Goal: Transaction & Acquisition: Purchase product/service

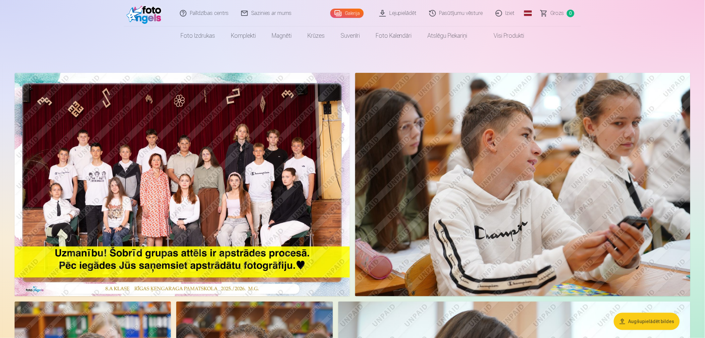
click at [588, 38] on nav "Foto izdrukas Augstas kvalitātes fotoattēlu izdrukas 210 gsm papīrs, piesātināt…" at bounding box center [352, 35] width 705 height 19
click at [229, 144] on img at bounding box center [182, 185] width 335 height 224
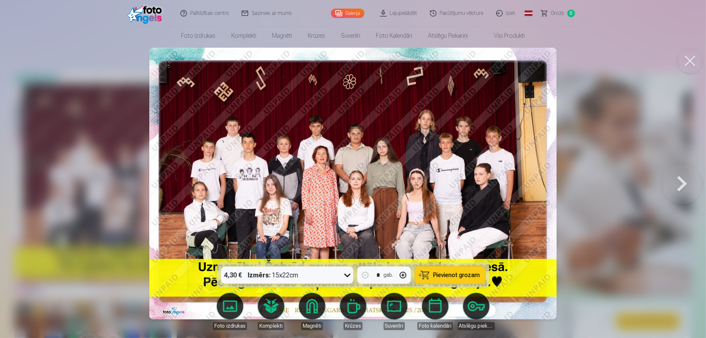
click at [454, 276] on span "Pievienot grozam" at bounding box center [457, 275] width 47 height 6
click at [20, 173] on div at bounding box center [353, 169] width 706 height 338
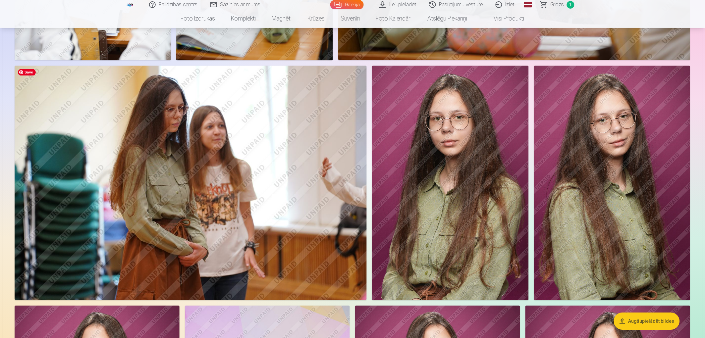
scroll to position [515, 0]
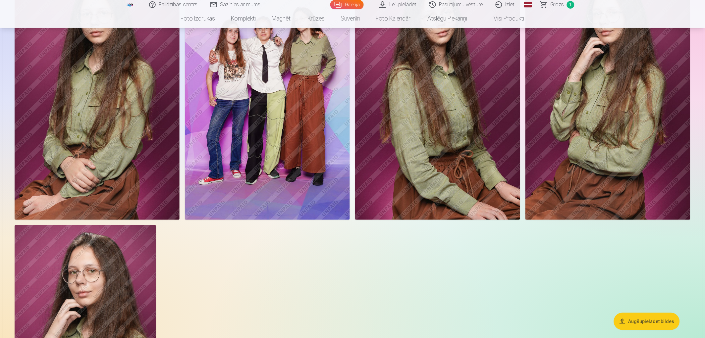
click at [284, 135] on img at bounding box center [267, 96] width 165 height 247
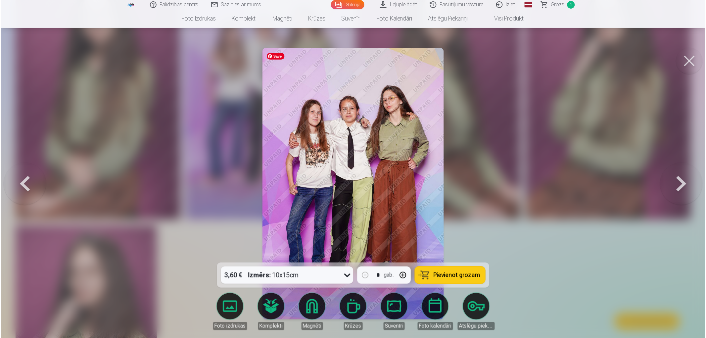
scroll to position [811, 0]
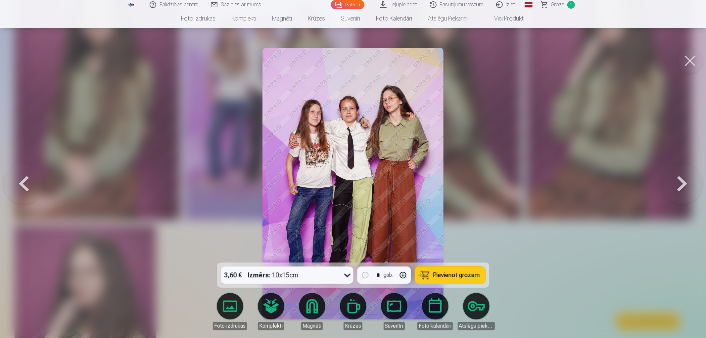
click at [464, 274] on span "Pievienot grozam" at bounding box center [457, 275] width 47 height 6
click at [568, 272] on div at bounding box center [353, 169] width 706 height 338
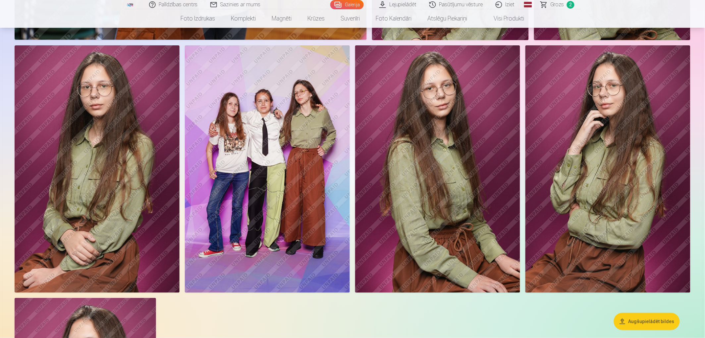
scroll to position [736, 0]
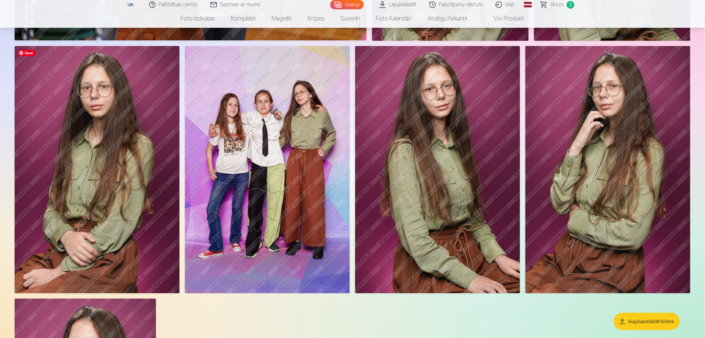
click at [115, 107] on img at bounding box center [97, 169] width 165 height 247
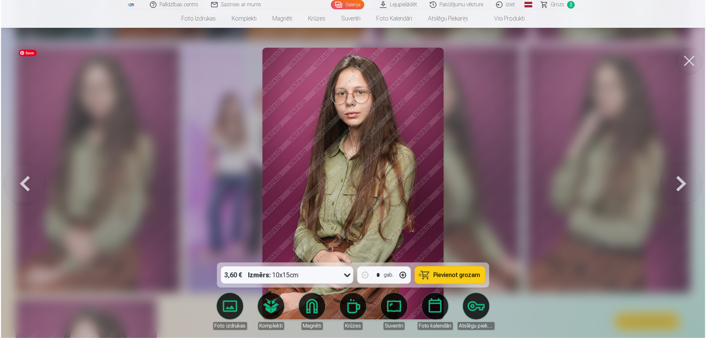
scroll to position [737, 0]
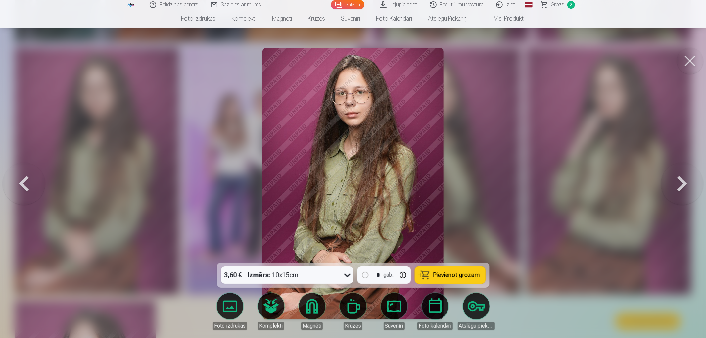
drag, startPoint x: 690, startPoint y: 62, endPoint x: 693, endPoint y: 60, distance: 4.0
click at [691, 60] on button at bounding box center [690, 61] width 26 height 26
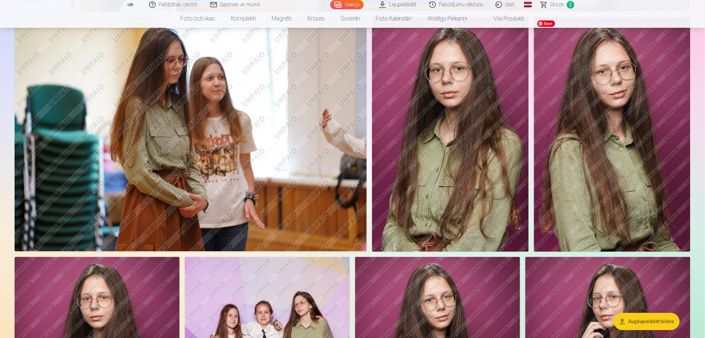
scroll to position [478, 0]
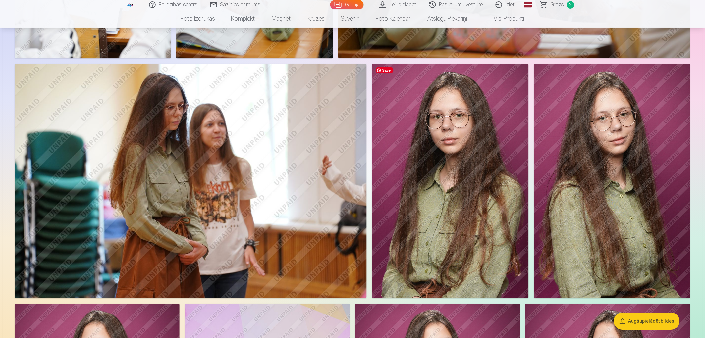
click at [418, 85] on img at bounding box center [450, 181] width 156 height 235
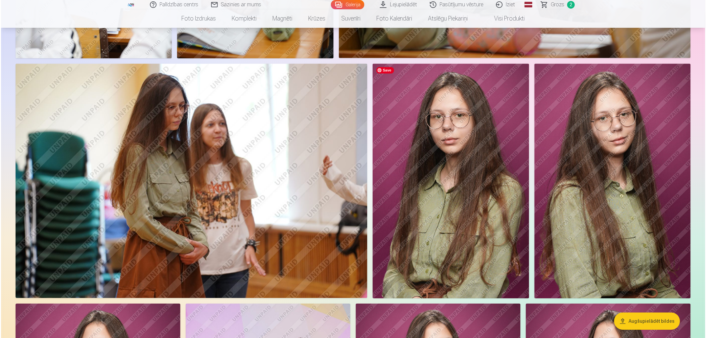
scroll to position [479, 0]
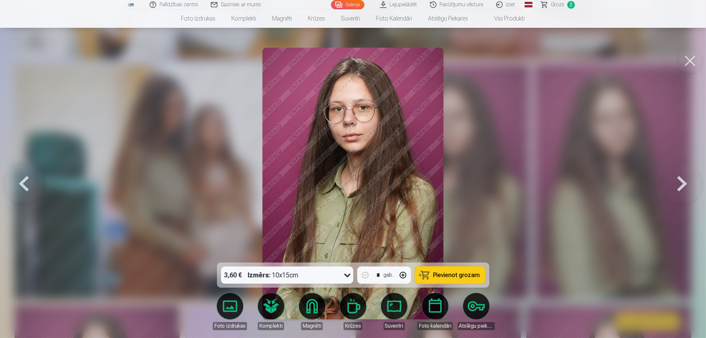
click at [691, 61] on button at bounding box center [690, 61] width 26 height 26
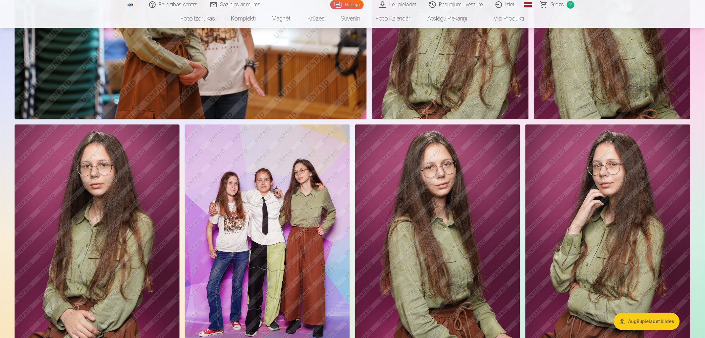
scroll to position [699, 0]
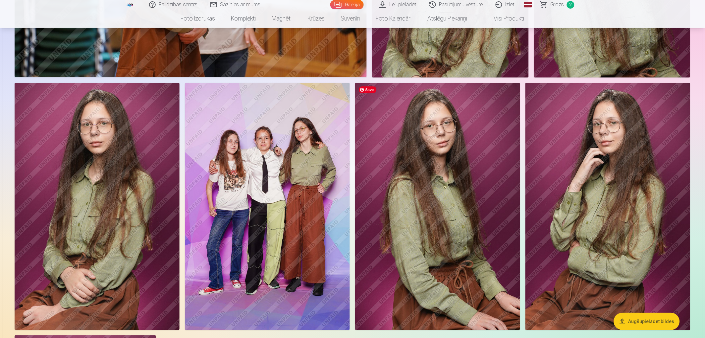
click at [453, 172] on img at bounding box center [437, 206] width 165 height 247
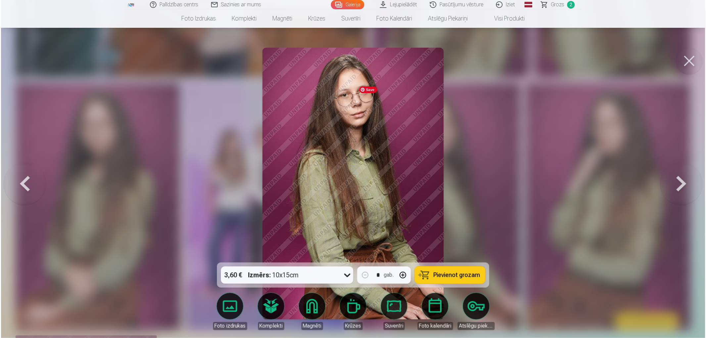
scroll to position [700, 0]
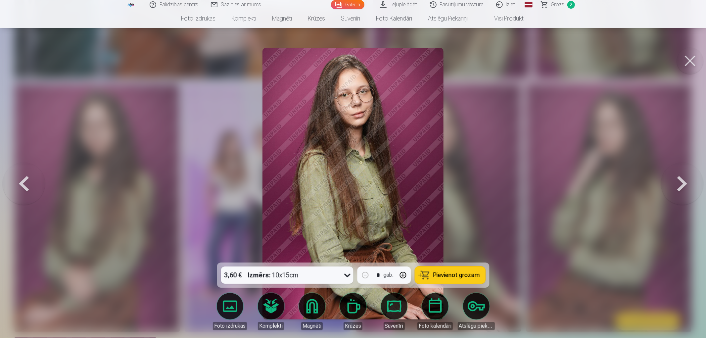
click at [446, 276] on span "Pievienot grozam" at bounding box center [457, 275] width 47 height 6
click at [494, 140] on div at bounding box center [353, 169] width 706 height 338
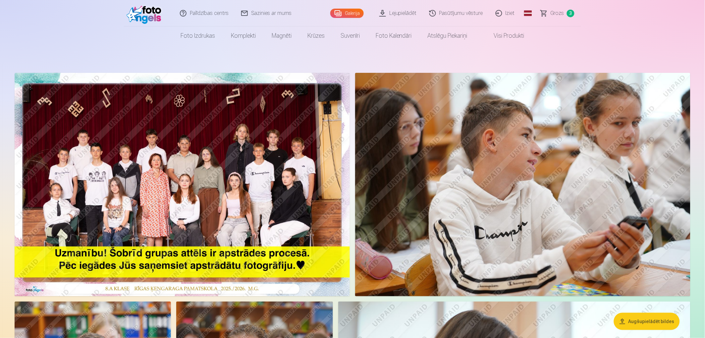
click at [405, 15] on link "Lejupielādēt" at bounding box center [398, 13] width 50 height 26
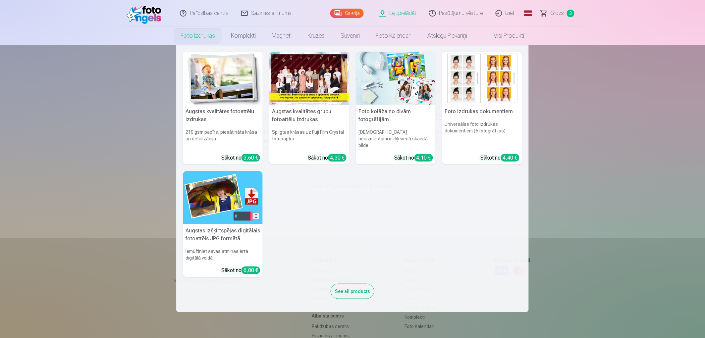
click at [197, 35] on link "Foto izdrukas" at bounding box center [198, 35] width 50 height 19
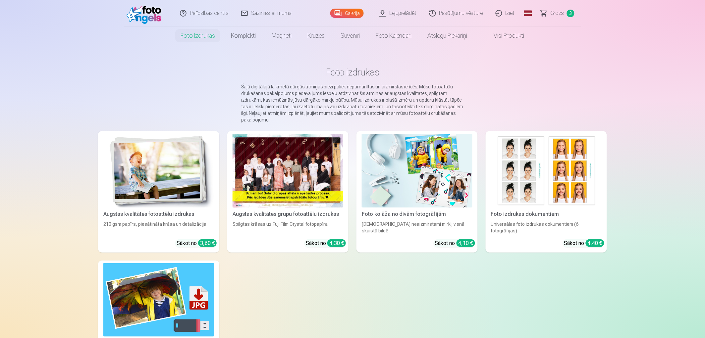
click at [356, 14] on link "Galerija" at bounding box center [346, 13] width 33 height 9
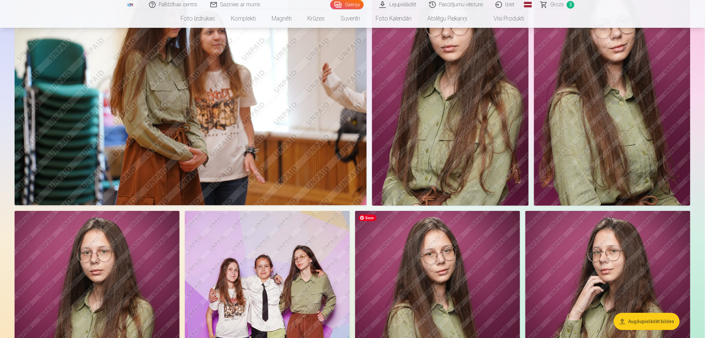
scroll to position [406, 0]
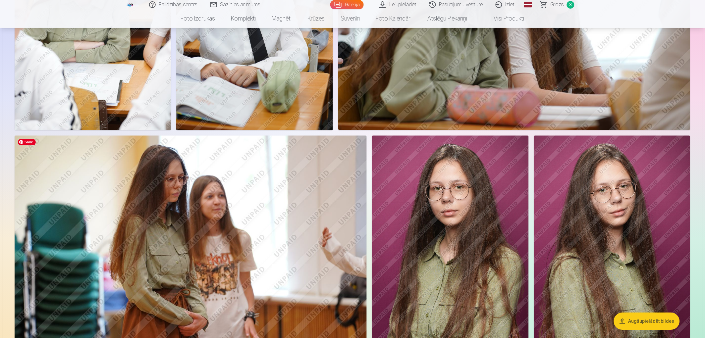
click at [289, 183] on img at bounding box center [191, 252] width 352 height 235
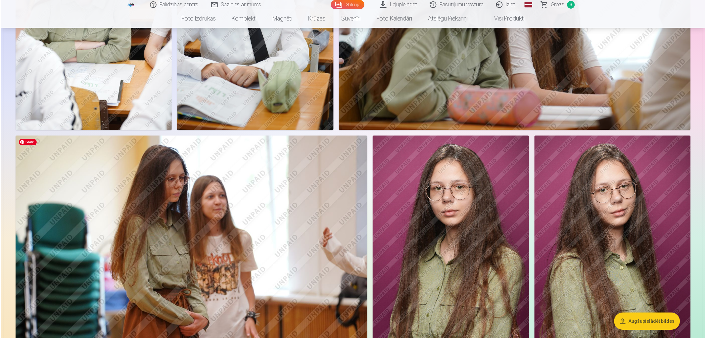
scroll to position [407, 0]
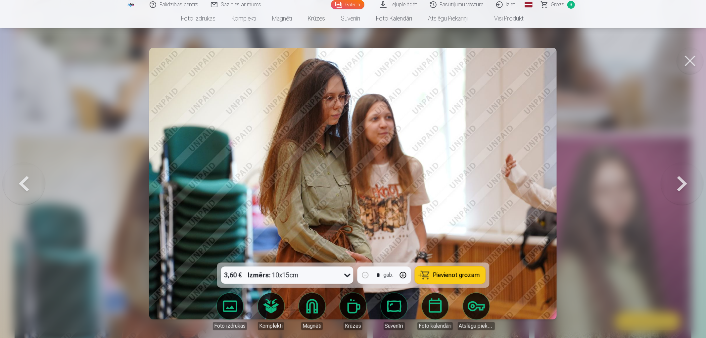
click at [664, 69] on div at bounding box center [353, 169] width 706 height 338
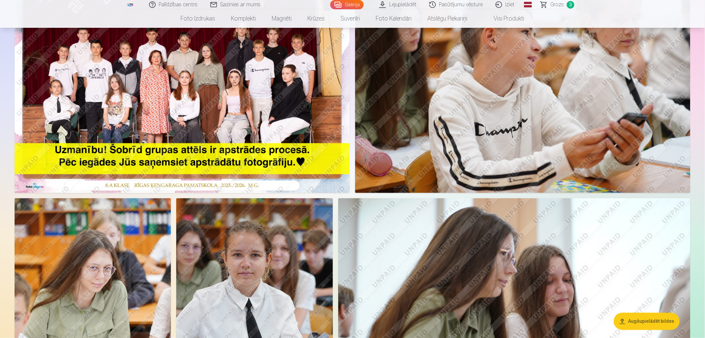
scroll to position [38, 0]
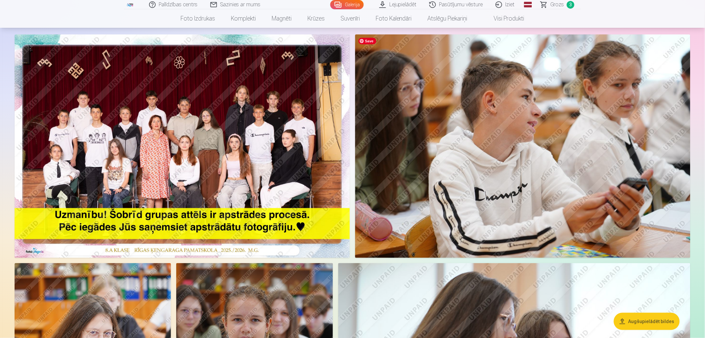
click at [458, 104] on img at bounding box center [522, 146] width 335 height 224
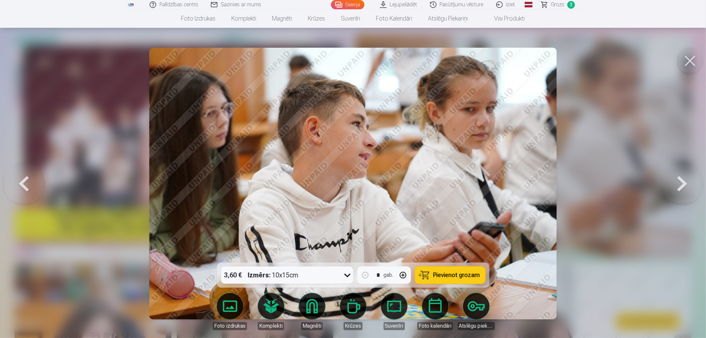
click at [688, 179] on button at bounding box center [682, 183] width 42 height 145
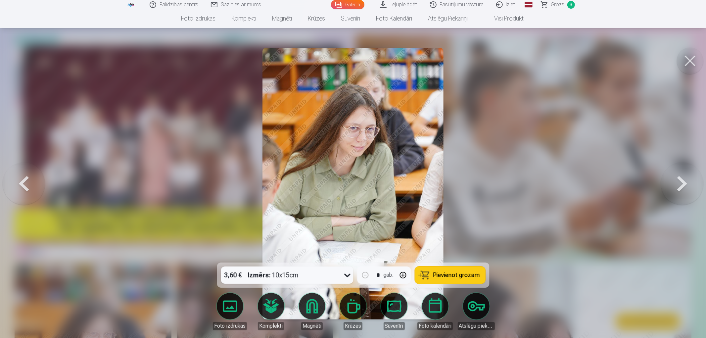
click at [689, 179] on button at bounding box center [682, 183] width 42 height 145
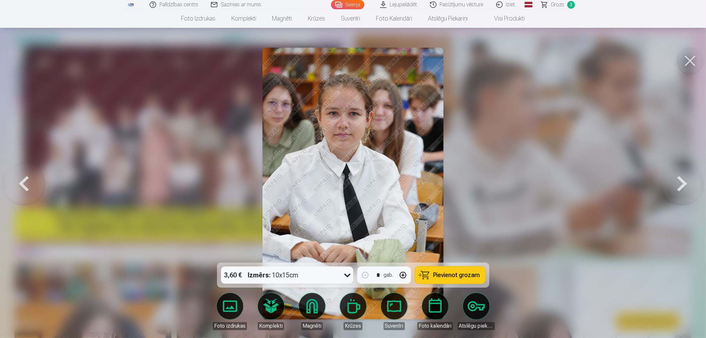
click at [689, 179] on button at bounding box center [682, 183] width 42 height 145
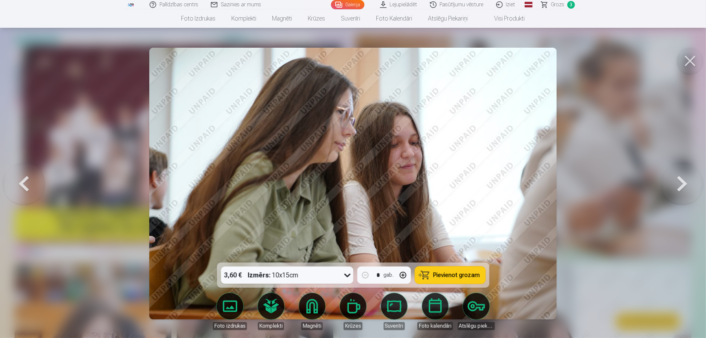
click at [689, 179] on button at bounding box center [682, 183] width 42 height 145
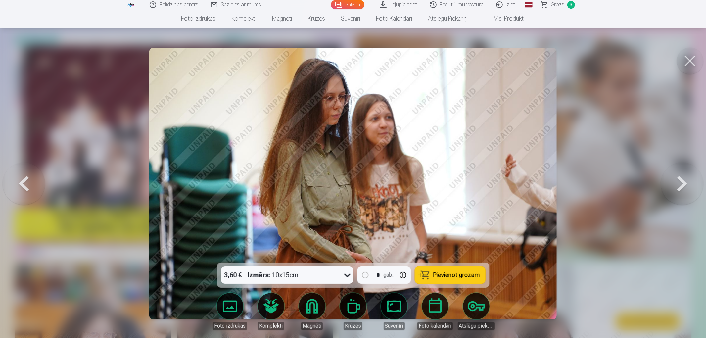
click at [689, 179] on button at bounding box center [682, 183] width 42 height 145
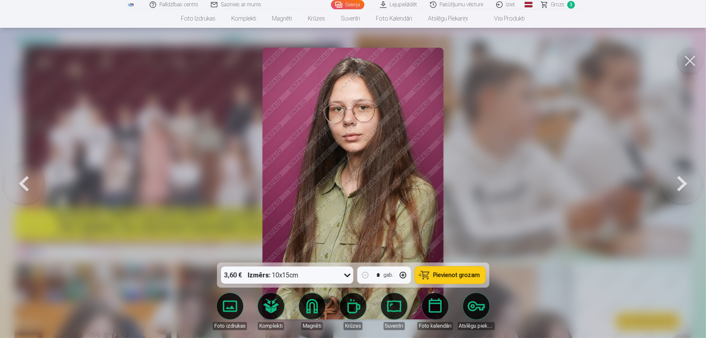
click at [690, 179] on button at bounding box center [682, 183] width 42 height 145
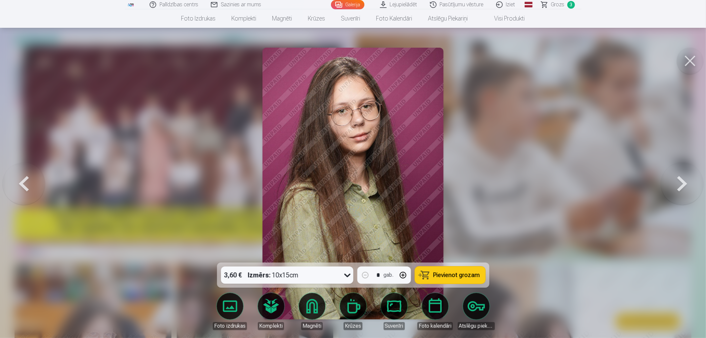
click at [690, 180] on button at bounding box center [682, 183] width 42 height 145
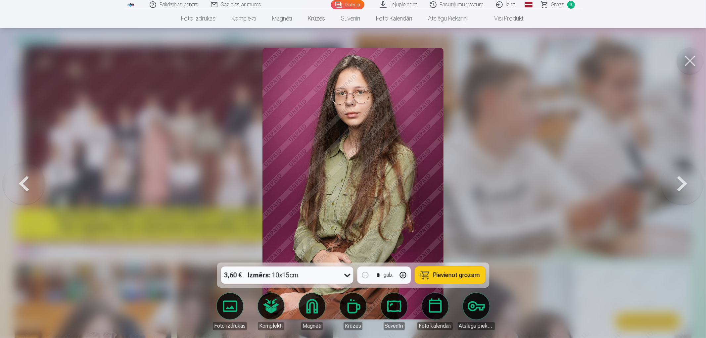
click at [690, 180] on button at bounding box center [682, 183] width 42 height 145
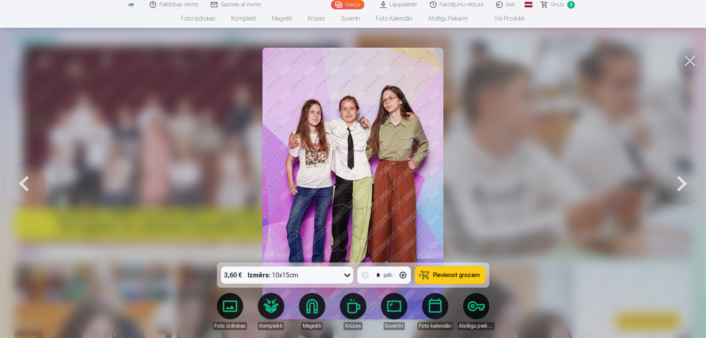
click at [690, 180] on button at bounding box center [682, 183] width 42 height 145
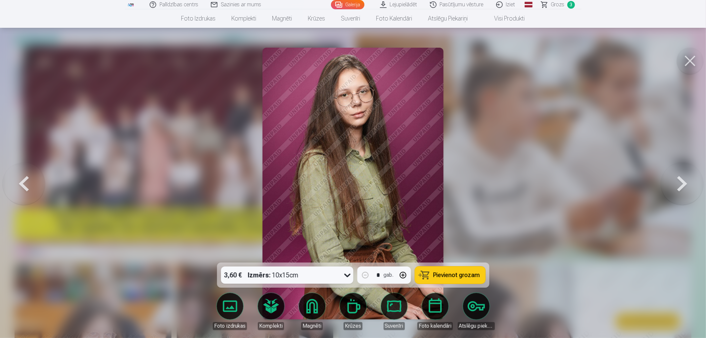
click at [690, 180] on button at bounding box center [682, 183] width 42 height 145
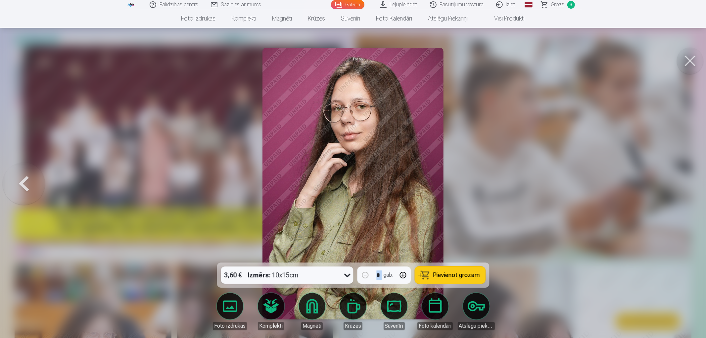
click at [690, 180] on div at bounding box center [353, 169] width 706 height 338
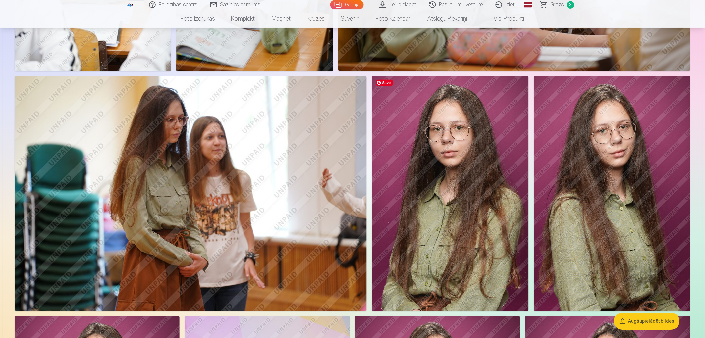
scroll to position [368, 0]
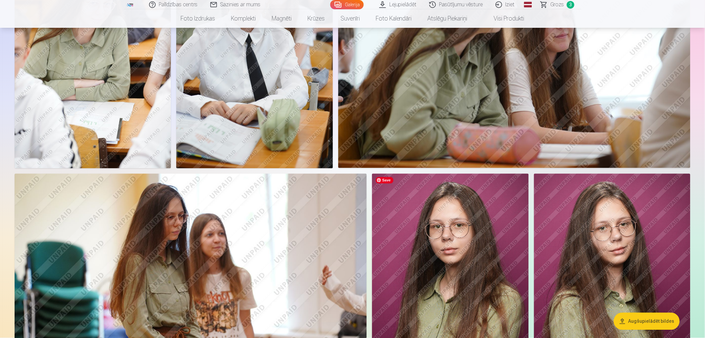
click at [426, 203] on img at bounding box center [450, 291] width 156 height 235
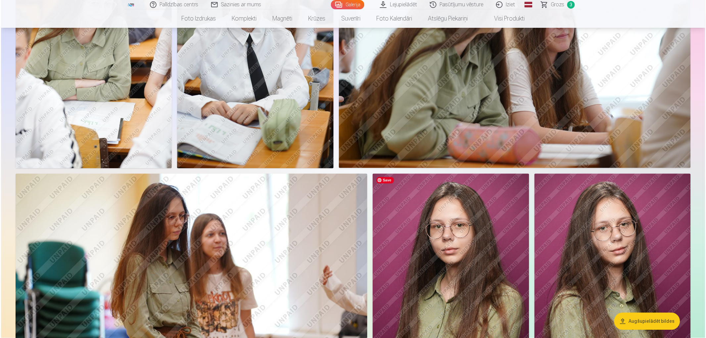
scroll to position [368, 0]
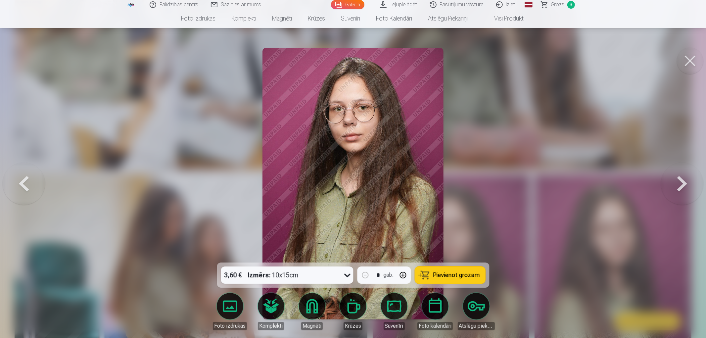
drag, startPoint x: 465, startPoint y: 270, endPoint x: 465, endPoint y: 274, distance: 3.7
click at [466, 272] on button "Pievienot grozam" at bounding box center [450, 275] width 71 height 17
click at [690, 61] on button at bounding box center [690, 61] width 26 height 26
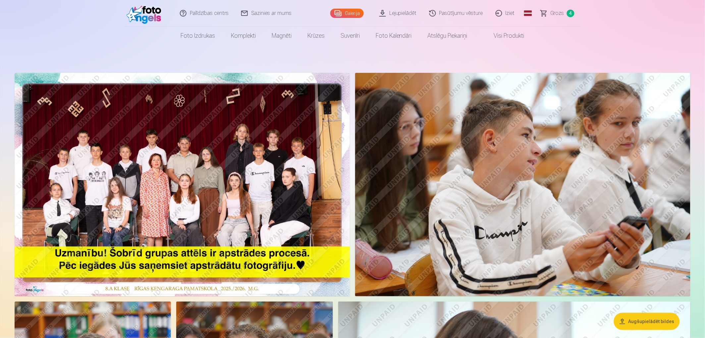
click at [558, 15] on span "Grozs" at bounding box center [557, 13] width 14 height 8
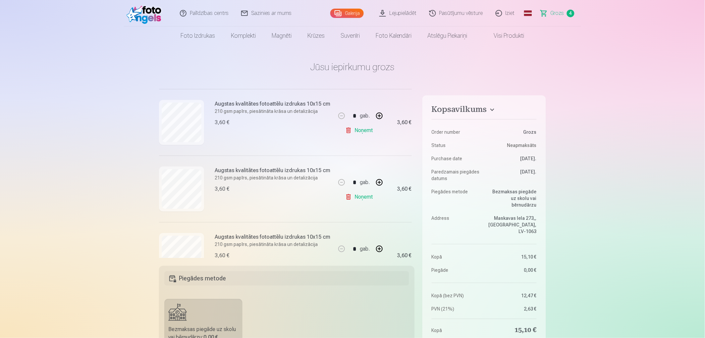
scroll to position [179, 0]
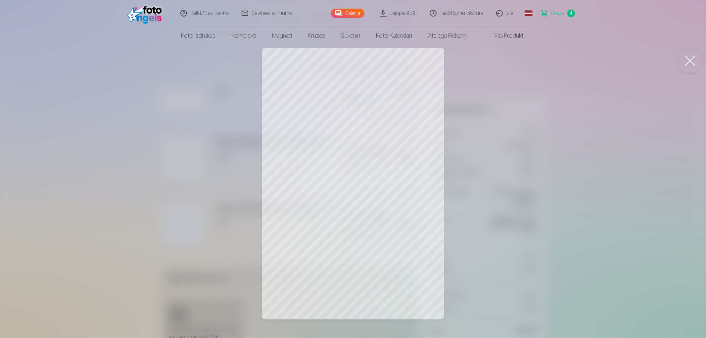
click at [686, 60] on button at bounding box center [690, 61] width 26 height 26
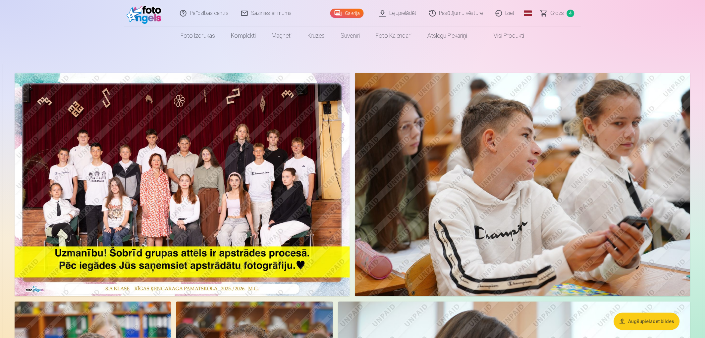
click at [568, 12] on span "4" at bounding box center [571, 14] width 8 height 8
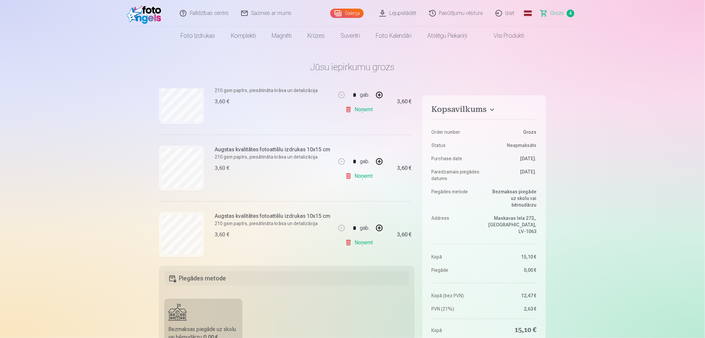
scroll to position [179, 0]
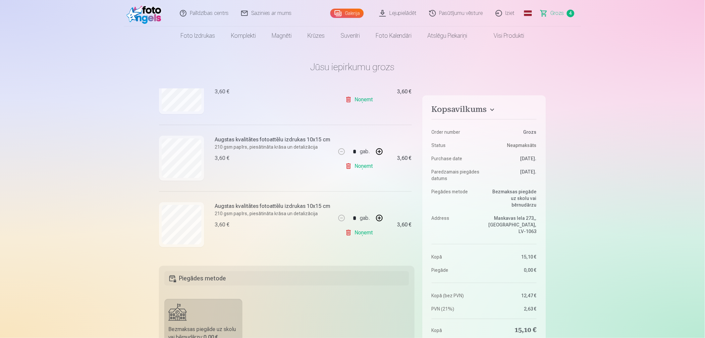
click at [356, 9] on link "Galerija" at bounding box center [346, 13] width 33 height 9
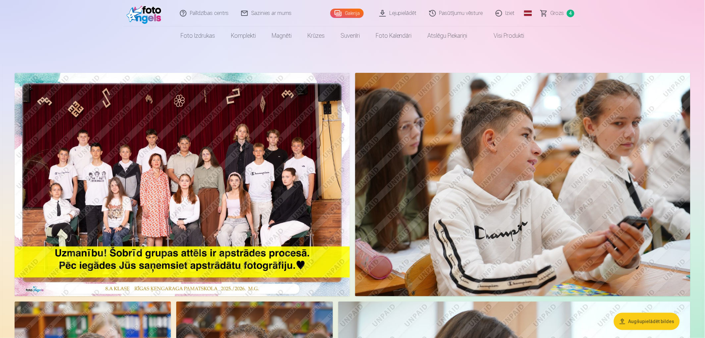
click at [552, 14] on span "Grozs" at bounding box center [557, 13] width 14 height 8
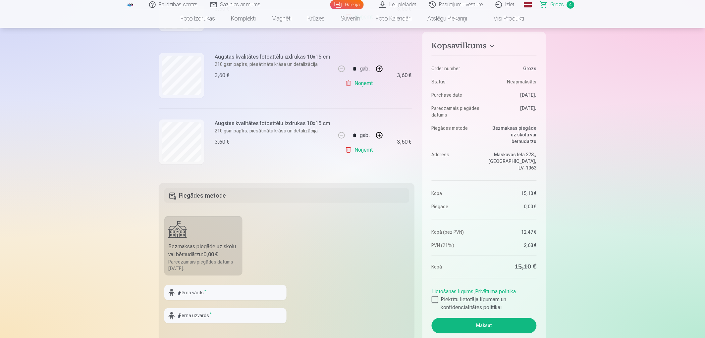
scroll to position [74, 0]
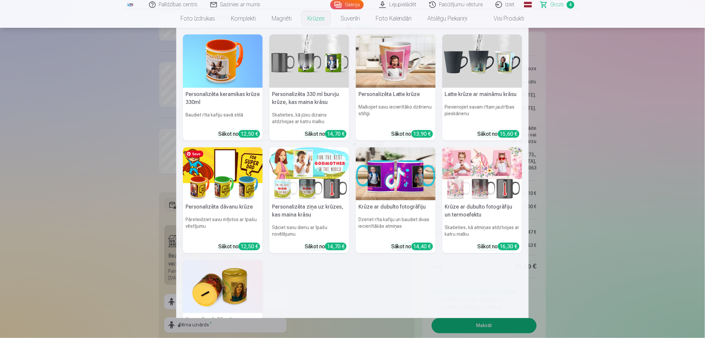
click at [60, 153] on nav "Personalizēta keramikas krūze 330ml Baudiet rīta kafiju savā stilā Sākot no 12,…" at bounding box center [352, 173] width 705 height 290
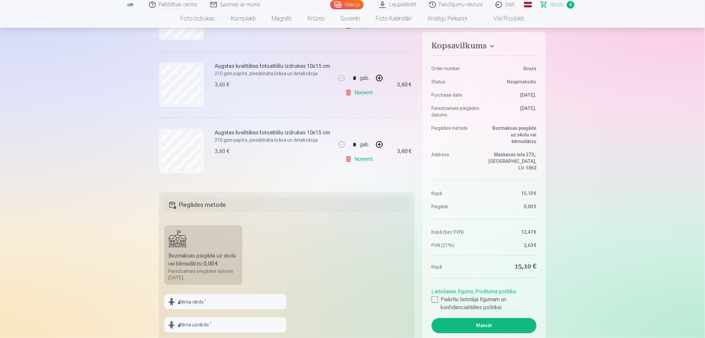
click at [366, 158] on link "Noņemt" at bounding box center [360, 159] width 30 height 13
click at [435, 296] on div at bounding box center [435, 299] width 7 height 7
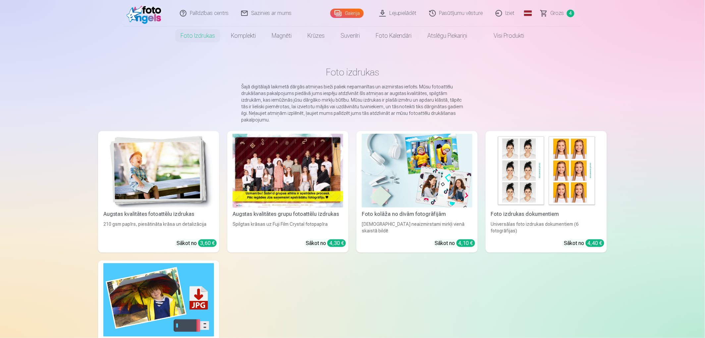
click at [512, 14] on link "Iziet" at bounding box center [505, 13] width 32 height 26
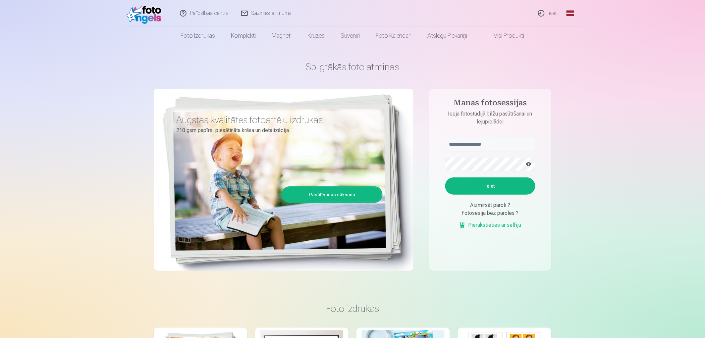
click at [486, 139] on input "text" at bounding box center [490, 144] width 90 height 13
click at [488, 141] on input "text" at bounding box center [490, 144] width 90 height 13
click at [496, 135] on aside "Manas fotosessijas Ieeja fotostudijā bilžu pasūtīšanai un lejupielādei Ieiet Ai…" at bounding box center [490, 180] width 122 height 182
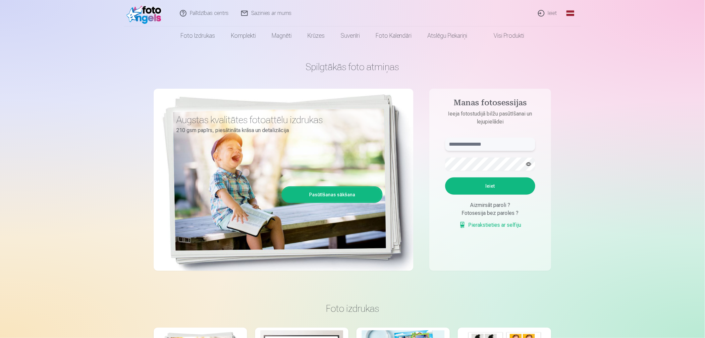
click at [500, 141] on input "text" at bounding box center [490, 144] width 90 height 13
type input "**********"
click at [528, 161] on button "button" at bounding box center [528, 164] width 13 height 13
click at [528, 163] on button "button" at bounding box center [528, 164] width 13 height 13
click at [510, 184] on button "Ieiet" at bounding box center [490, 186] width 90 height 17
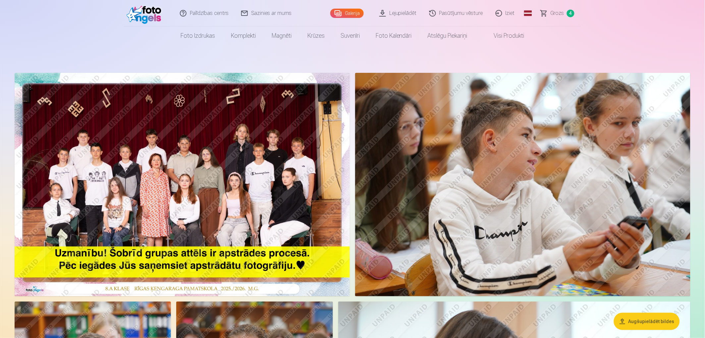
click at [559, 11] on span "Grozs" at bounding box center [557, 13] width 14 height 8
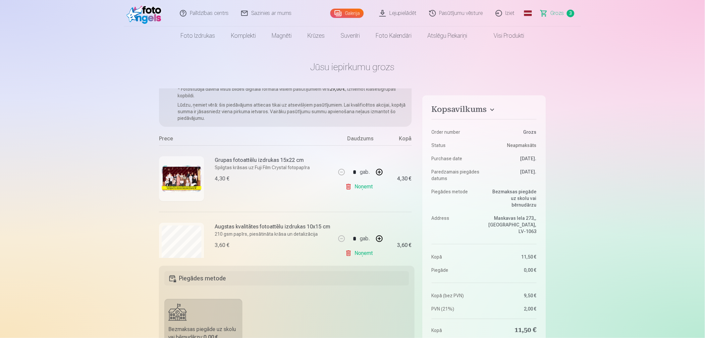
scroll to position [2, 0]
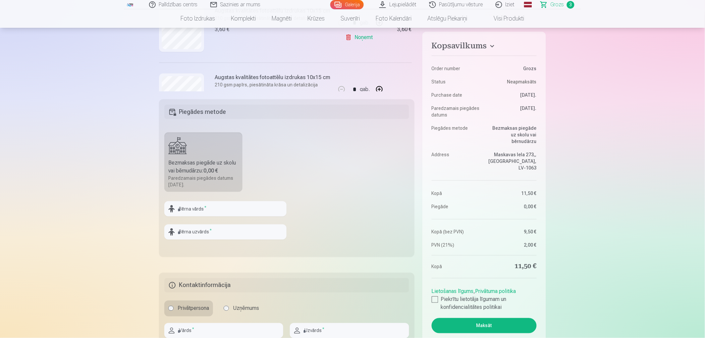
scroll to position [184, 0]
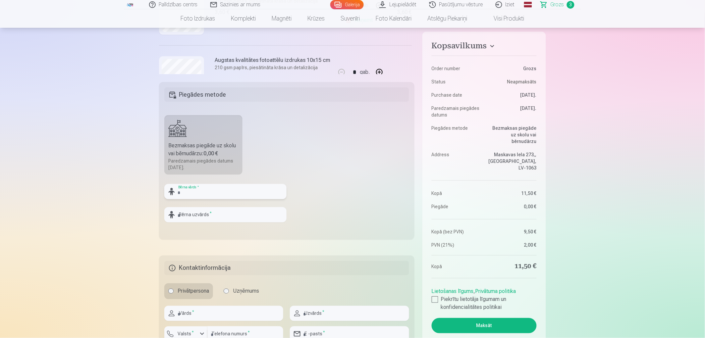
click at [212, 192] on input "text" at bounding box center [225, 191] width 122 height 15
type input "*****"
click at [253, 209] on input "text" at bounding box center [225, 214] width 122 height 15
type input "********"
click at [339, 160] on fieldset "Piegādes metode Bezmaksas piegāde uz skolu vai bērnudārzu : 0,00 € Paredzamais …" at bounding box center [286, 161] width 255 height 158
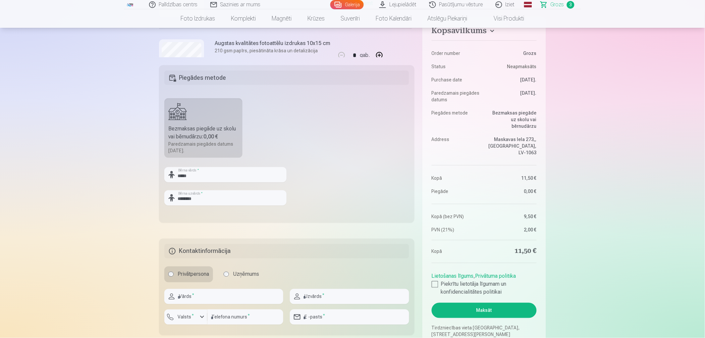
scroll to position [294, 0]
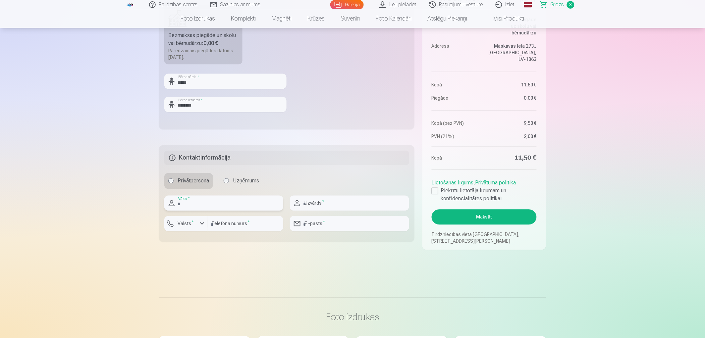
click at [201, 202] on input "text" at bounding box center [223, 203] width 119 height 15
type input "****"
type input "**********"
type input "********"
type input "**********"
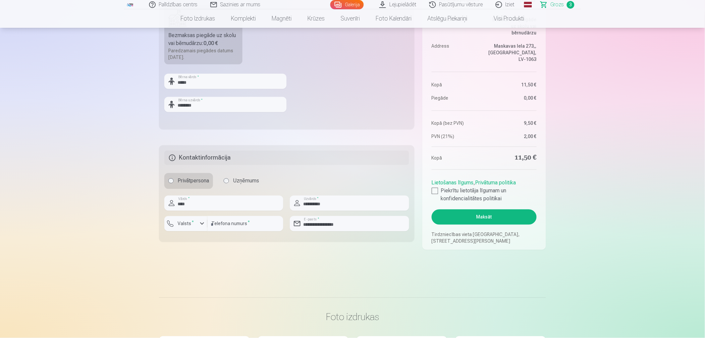
drag, startPoint x: 627, startPoint y: 163, endPoint x: 516, endPoint y: 176, distance: 112.4
click at [433, 191] on div at bounding box center [435, 191] width 7 height 7
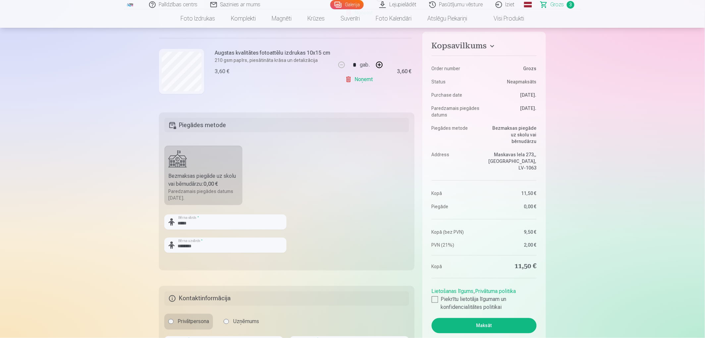
scroll to position [110, 0]
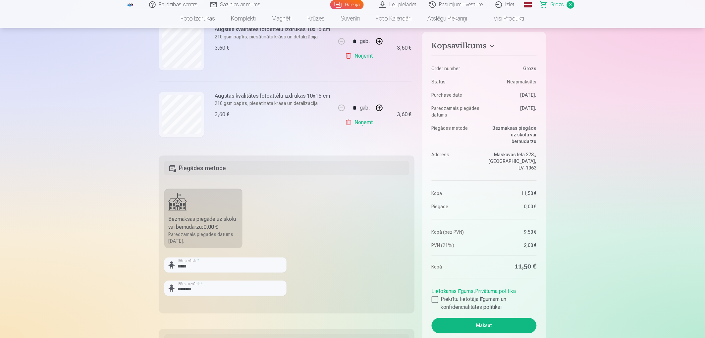
click at [490, 318] on button "Maksāt" at bounding box center [484, 325] width 105 height 15
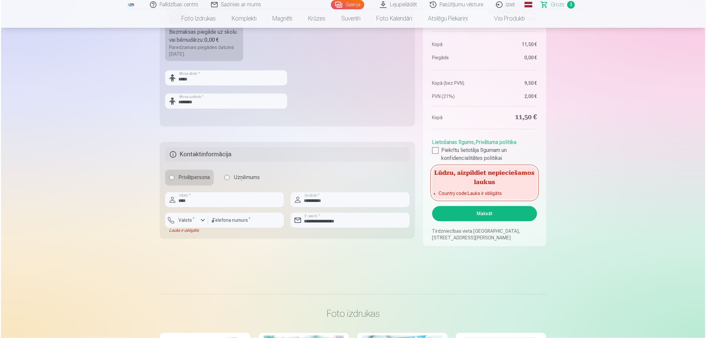
scroll to position [331, 0]
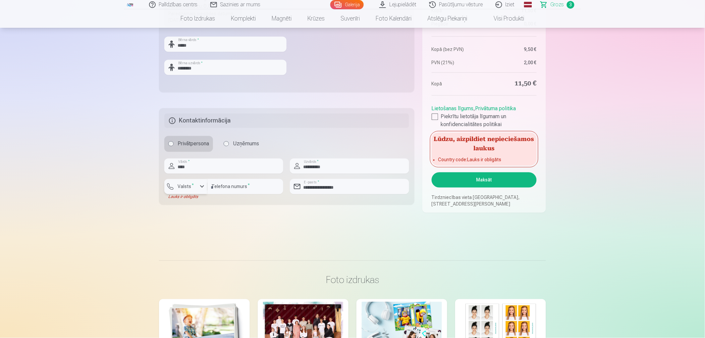
click at [178, 184] on label "Valsts *" at bounding box center [186, 186] width 22 height 7
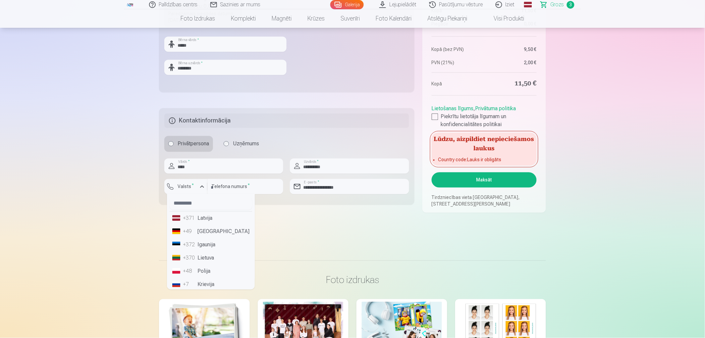
click at [212, 219] on li "+371 Latvija" at bounding box center [211, 218] width 82 height 13
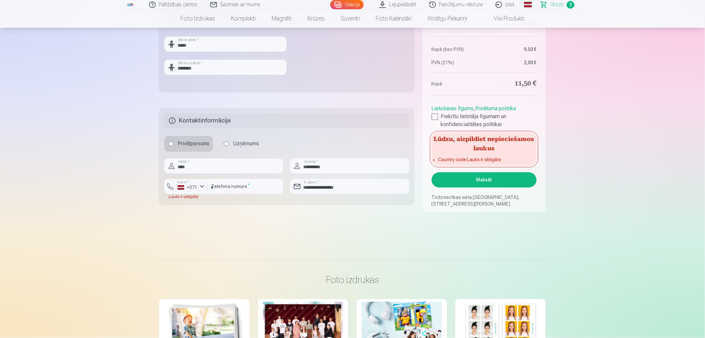
click at [498, 181] on button "Maksāt" at bounding box center [484, 180] width 105 height 15
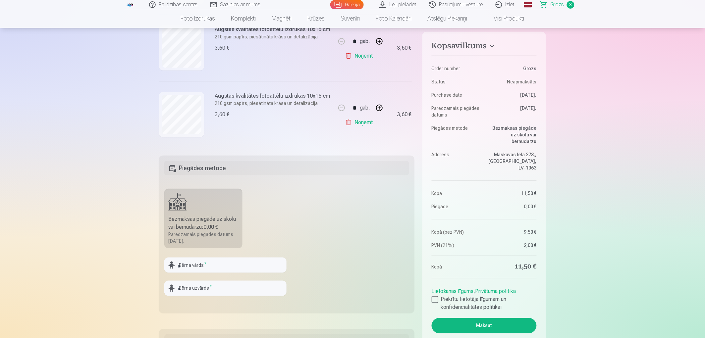
scroll to position [221, 0]
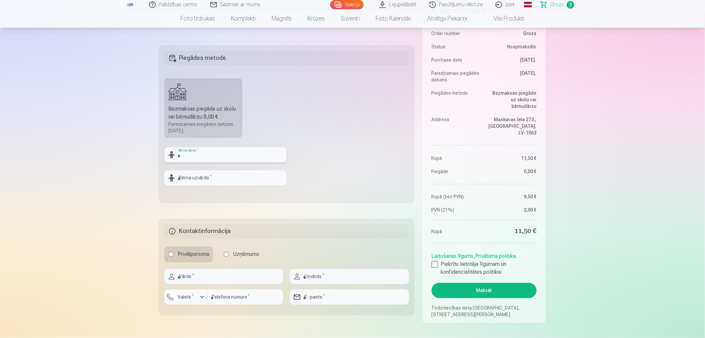
click at [237, 153] on input "text" at bounding box center [225, 154] width 122 height 15
type input "*****"
click at [230, 176] on input "text" at bounding box center [225, 178] width 122 height 15
click at [228, 178] on input "text" at bounding box center [225, 178] width 122 height 15
type input "********"
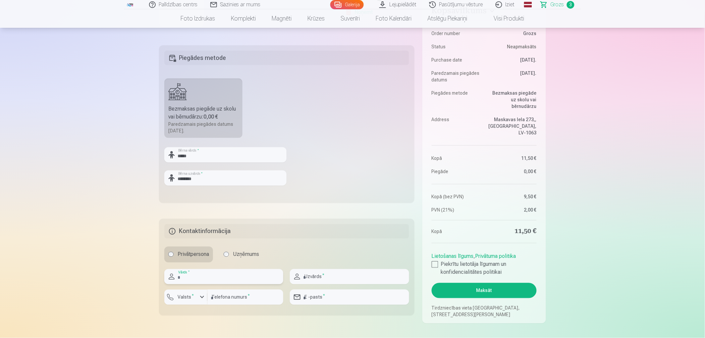
click at [242, 278] on input "text" at bounding box center [223, 276] width 119 height 15
type input "****"
type input "**********"
type input "********"
type input "**********"
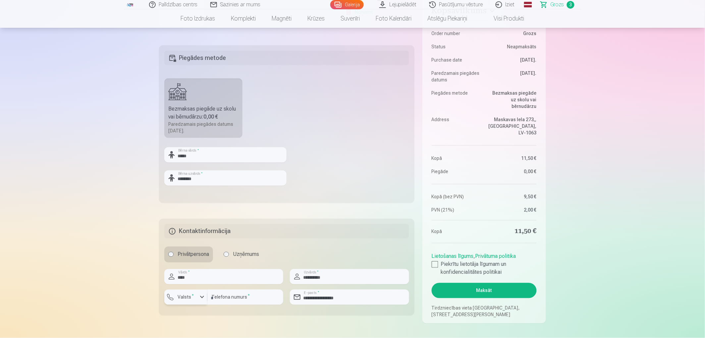
click at [200, 302] on button "Valsts *" at bounding box center [185, 297] width 43 height 15
click at [197, 331] on li "+371 Latvija" at bounding box center [211, 329] width 82 height 13
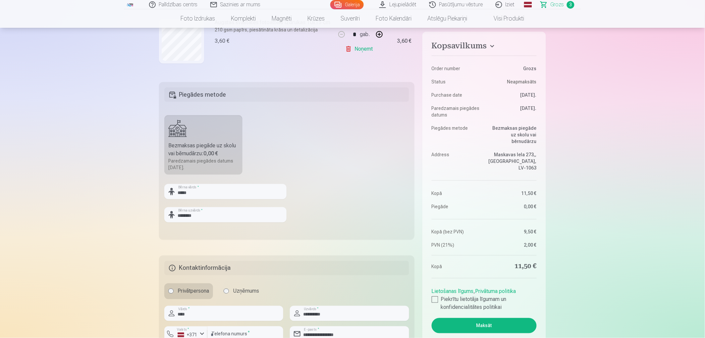
scroll to position [257, 0]
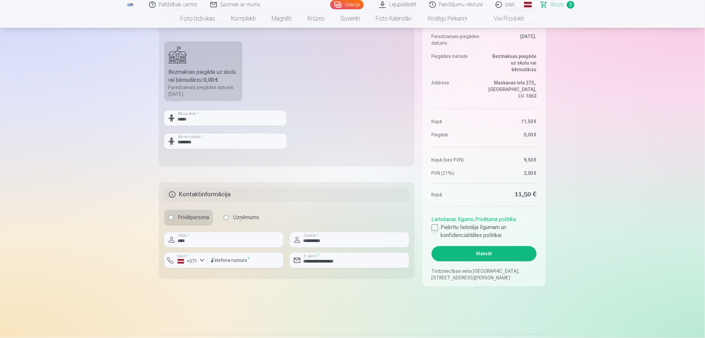
click at [436, 228] on div at bounding box center [435, 228] width 7 height 7
click at [499, 256] on button "Maksāt" at bounding box center [484, 253] width 105 height 15
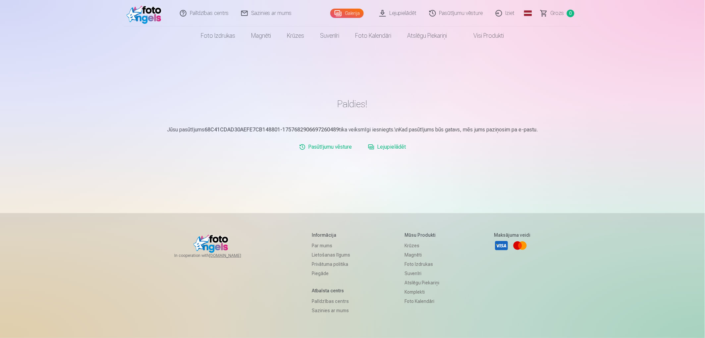
click at [329, 147] on link "Pasūtījumu vēsture" at bounding box center [325, 146] width 58 height 13
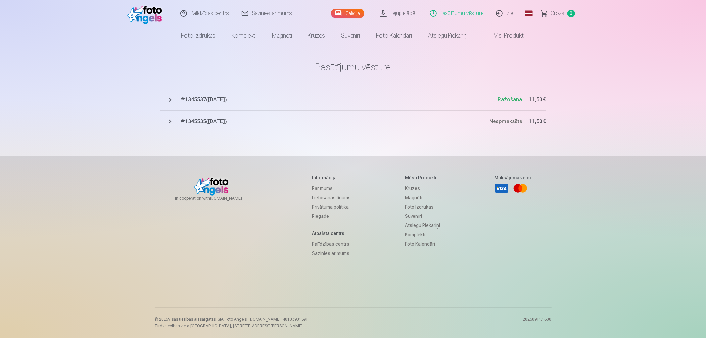
click at [181, 122] on span "# 1345535 ( [DATE] )" at bounding box center [335, 122] width 309 height 8
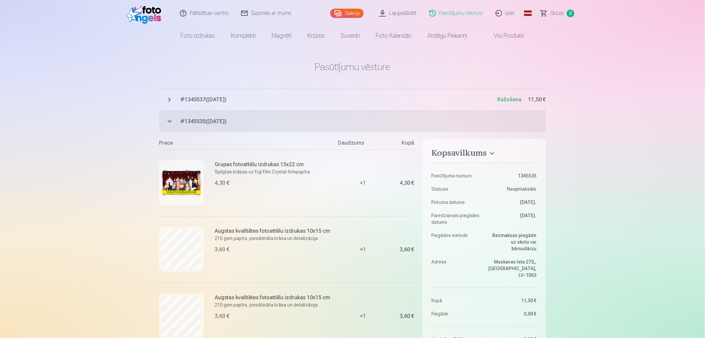
click at [177, 96] on button "# 1345537 ( [DATE] ) Ražošana 11,50 €" at bounding box center [352, 100] width 387 height 22
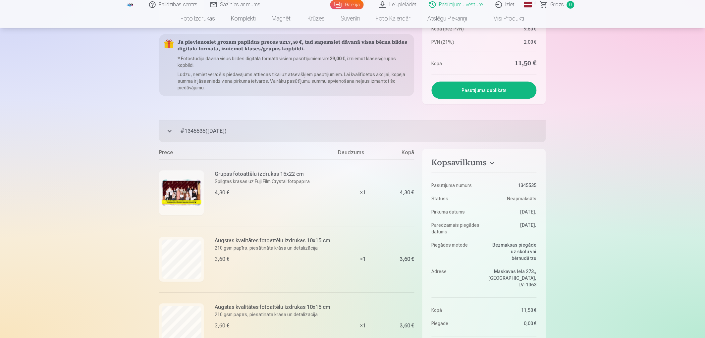
scroll to position [294, 0]
click at [169, 128] on button "# 1345535 ( [DATE] ) Neapmaksāts 11,50 €" at bounding box center [352, 131] width 387 height 22
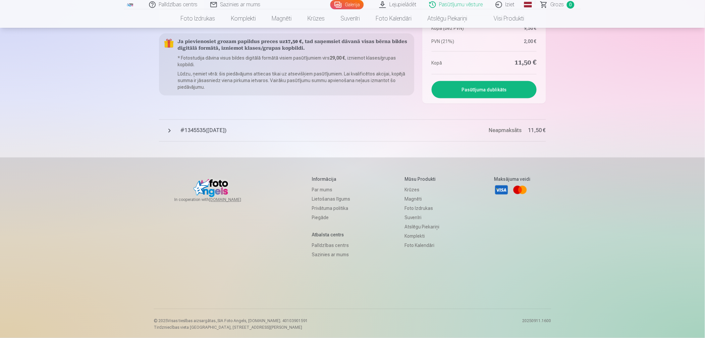
click at [169, 128] on button "# 1345535 ( [DATE] ) Neapmaksāts 11,50 €" at bounding box center [352, 131] width 387 height 22
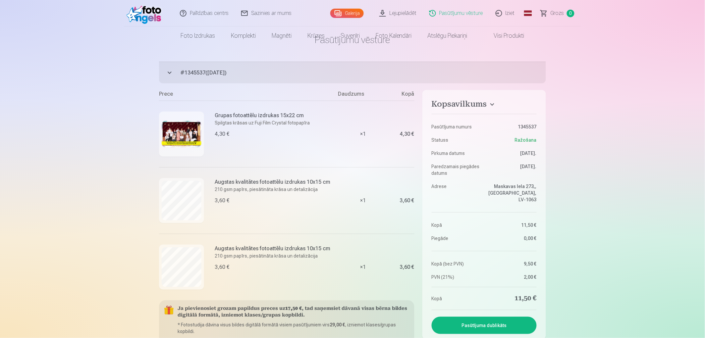
scroll to position [0, 0]
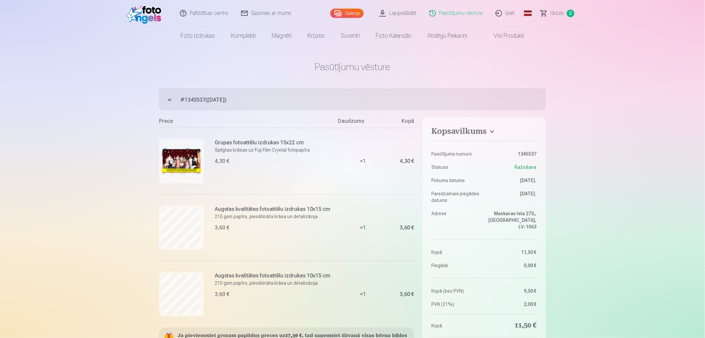
click at [169, 101] on button "# 1345537 ( [DATE] ) Ražošana 11,50 €" at bounding box center [352, 100] width 387 height 22
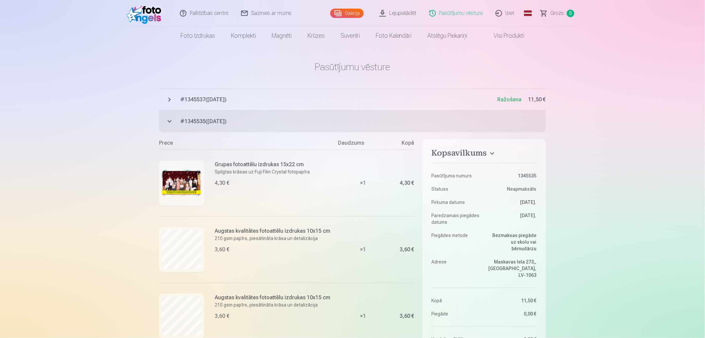
click at [167, 123] on button "# 1345535 ( [DATE] ) Neapmaksāts 11,50 €" at bounding box center [352, 122] width 387 height 22
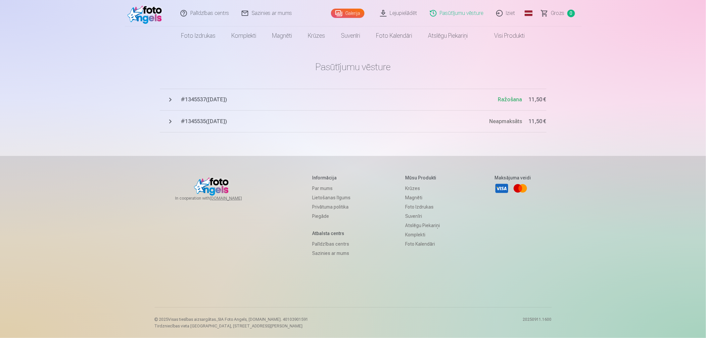
click at [203, 123] on span "# 1345535 ( [DATE] )" at bounding box center [335, 122] width 309 height 8
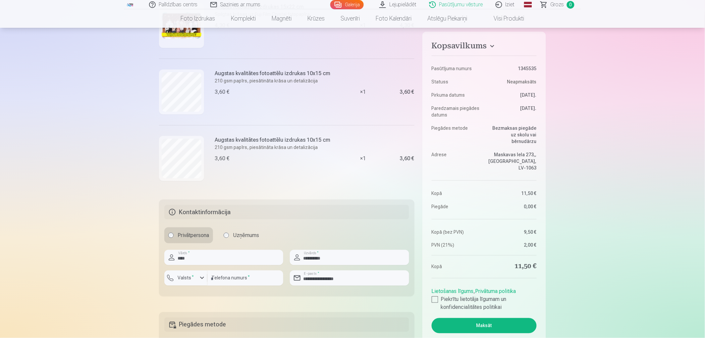
scroll to position [74, 0]
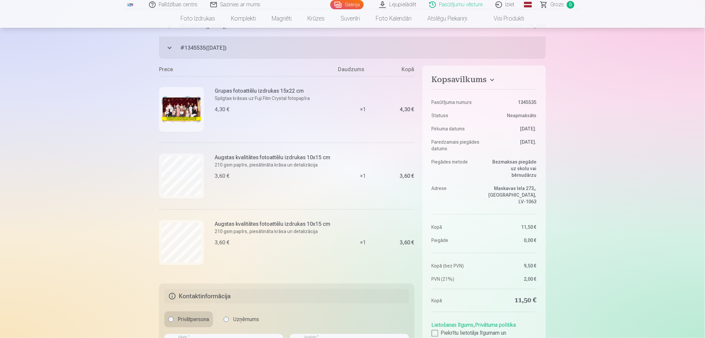
click at [172, 52] on button "# 1345535 ( [DATE] ) Neapmaksāts 11,50 €" at bounding box center [352, 48] width 387 height 22
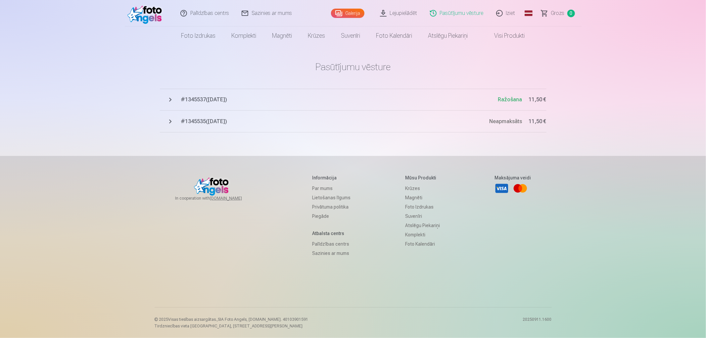
click at [179, 101] on button "# 1345537 ( [DATE] ) Ražošana 11,50 €" at bounding box center [353, 100] width 387 height 22
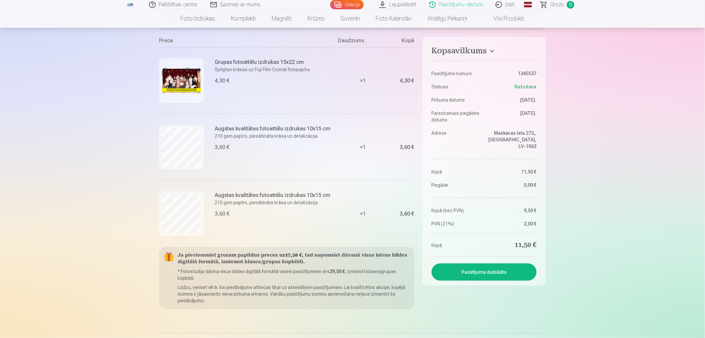
scroll to position [37, 0]
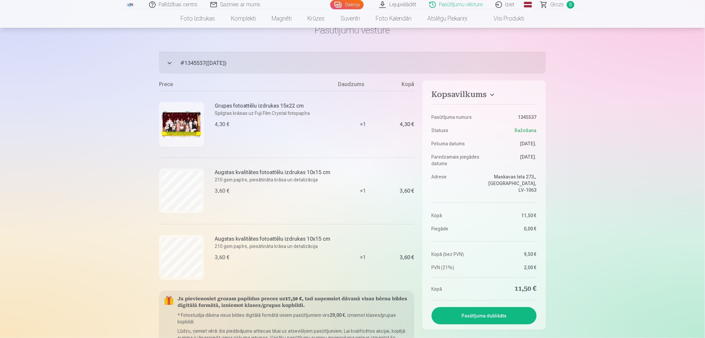
click at [168, 61] on button "# 1345537 ( [DATE] ) Ražošana 11,50 €" at bounding box center [352, 63] width 387 height 22
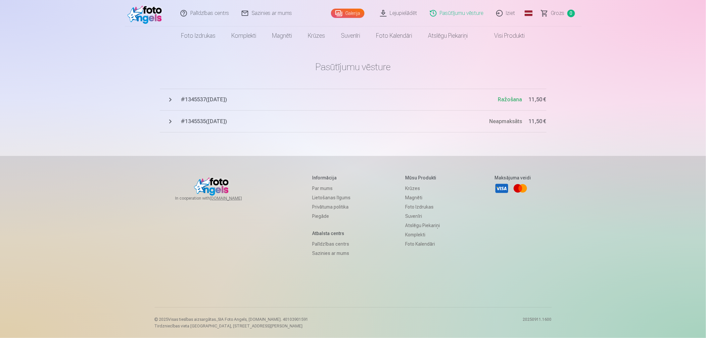
click at [137, 12] on img at bounding box center [147, 13] width 38 height 21
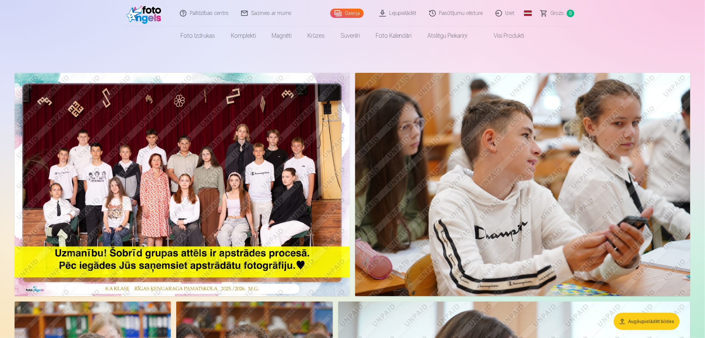
click at [455, 13] on link "Pasūtījumu vēsture" at bounding box center [456, 13] width 66 height 26
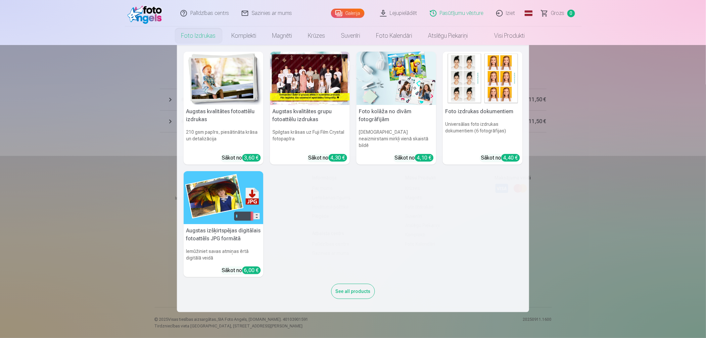
click at [196, 39] on link "Foto izdrukas" at bounding box center [199, 35] width 50 height 19
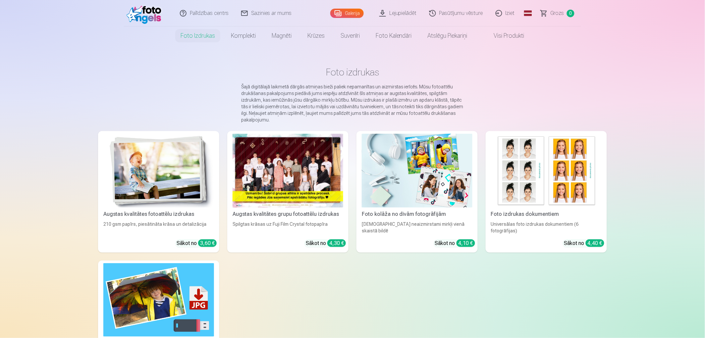
drag, startPoint x: 617, startPoint y: 88, endPoint x: 599, endPoint y: 78, distance: 20.1
click at [617, 88] on div "Palīdzības centrs Sazinies ar mums Galerija Lejupielādēt Pasūtījumu vēsture Izi…" at bounding box center [352, 294] width 705 height 589
click at [500, 37] on link "Visi produkti" at bounding box center [503, 35] width 57 height 19
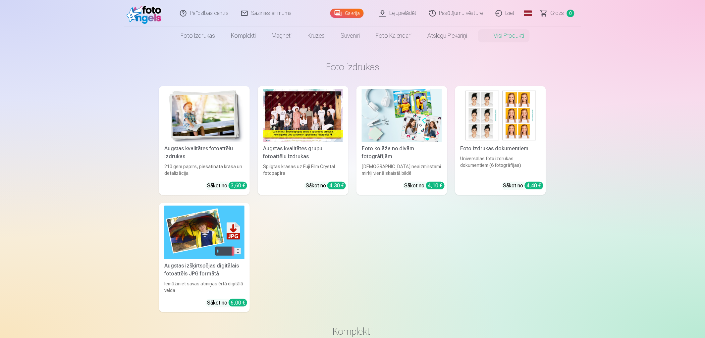
click at [400, 119] on img at bounding box center [402, 115] width 80 height 53
click at [301, 121] on div at bounding box center [303, 115] width 80 height 53
click at [485, 125] on img at bounding box center [500, 115] width 80 height 53
click at [519, 115] on img at bounding box center [500, 115] width 80 height 53
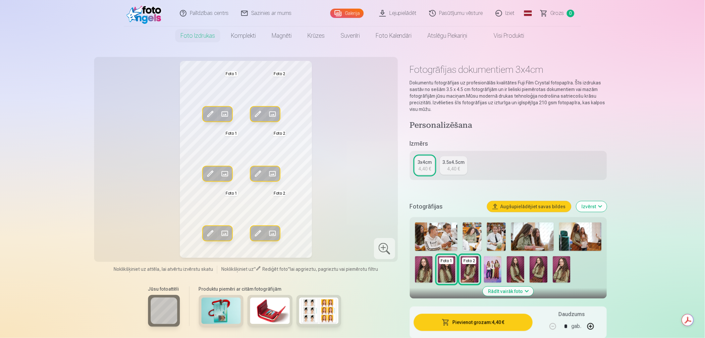
click at [444, 166] on link "3.5x4.5cm 4,40 €" at bounding box center [453, 165] width 27 height 19
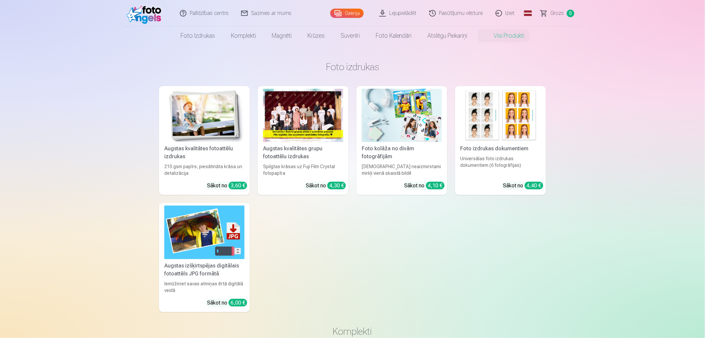
click at [139, 8] on img at bounding box center [146, 13] width 38 height 21
